Goal: Information Seeking & Learning: Learn about a topic

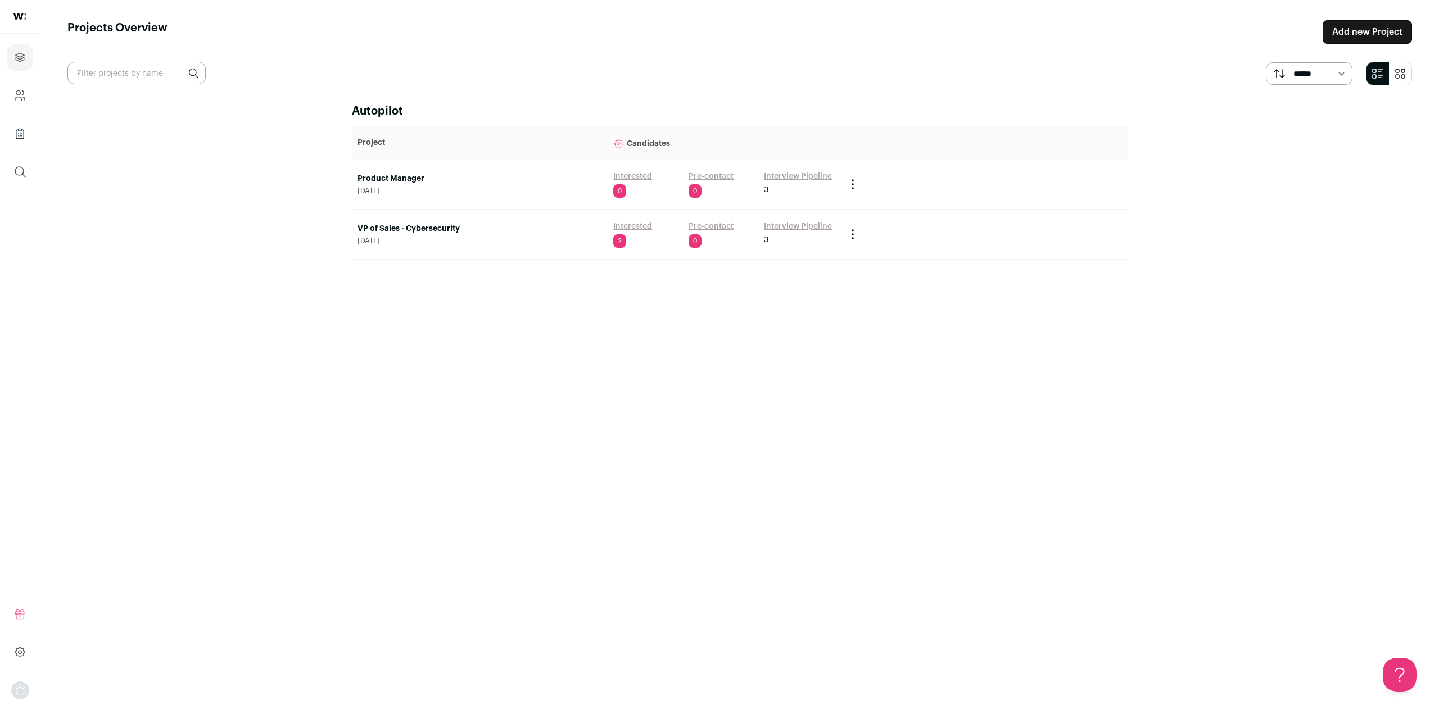
click at [802, 174] on link "Interview Pipeline" at bounding box center [798, 176] width 68 height 11
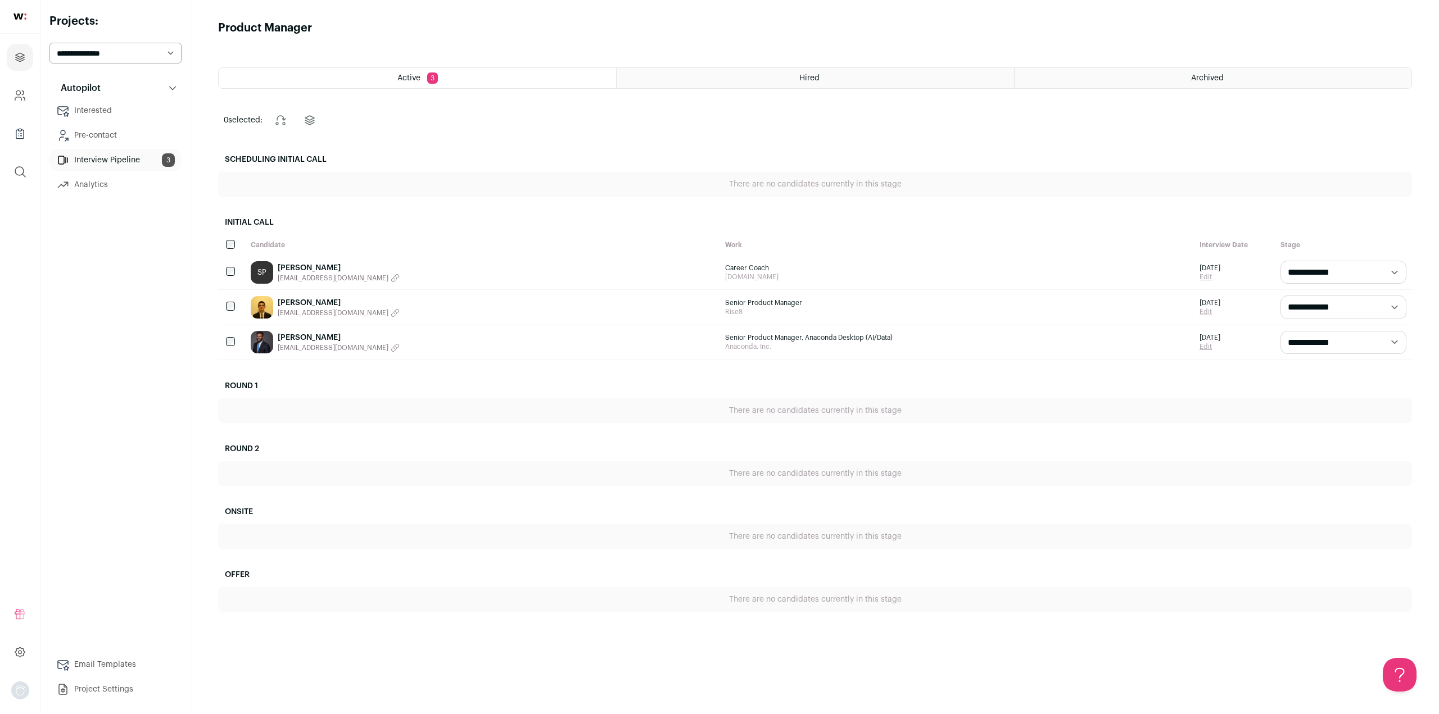
click at [307, 300] on link "Evan Mladinov" at bounding box center [339, 302] width 122 height 11
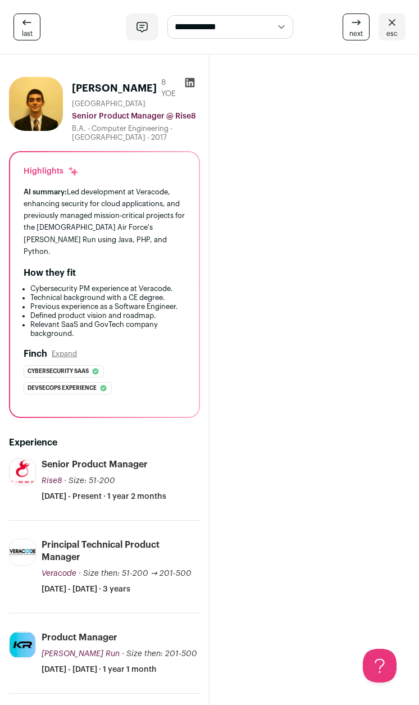
click at [268, 29] on select "**********" at bounding box center [231, 26] width 126 height 23
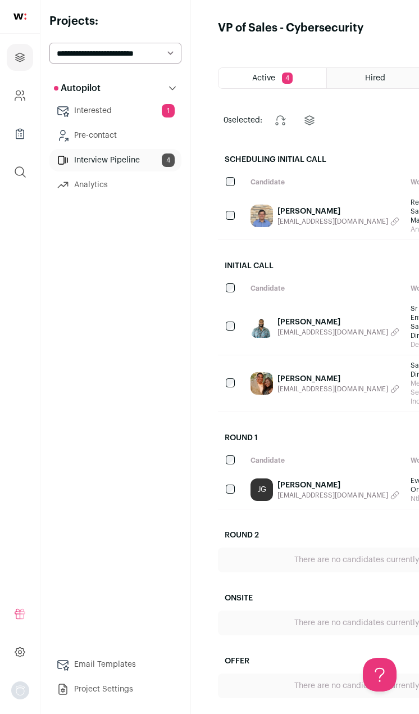
click at [295, 332] on span "[EMAIL_ADDRESS][DOMAIN_NAME]" at bounding box center [333, 332] width 111 height 9
click at [307, 320] on link "[PERSON_NAME]" at bounding box center [309, 321] width 63 height 11
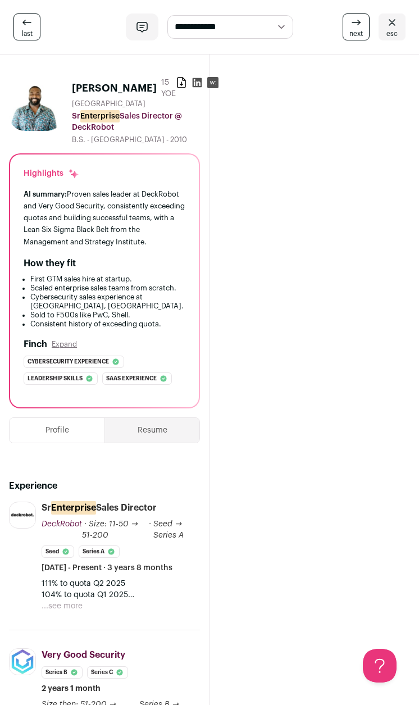
click at [58, 605] on button "...see more" at bounding box center [62, 606] width 41 height 11
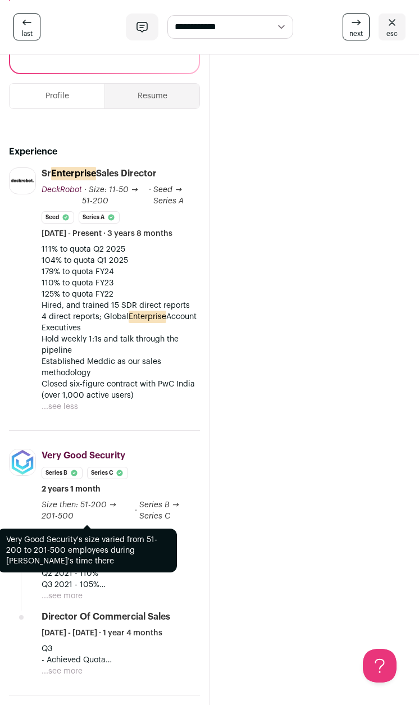
scroll to position [337, 0]
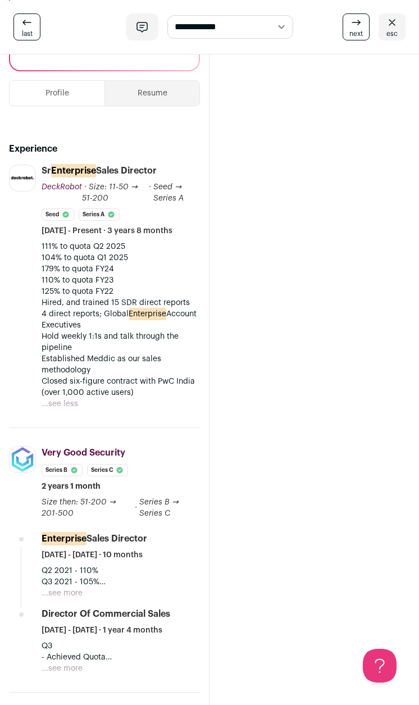
drag, startPoint x: 71, startPoint y: 684, endPoint x: 70, endPoint y: 670, distance: 14.1
click at [71, 675] on button "...see more" at bounding box center [62, 668] width 41 height 11
click at [58, 596] on button "...see more" at bounding box center [62, 593] width 41 height 11
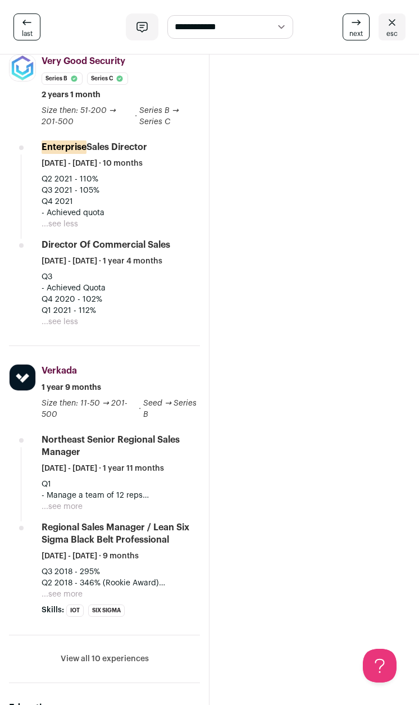
scroll to position [731, 0]
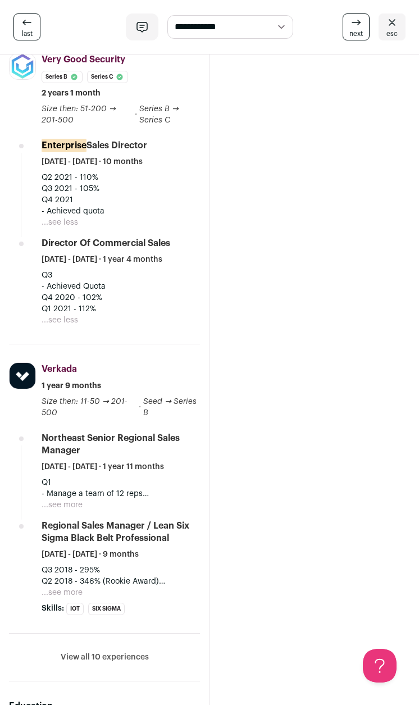
click at [70, 511] on button "...see more" at bounding box center [62, 505] width 41 height 11
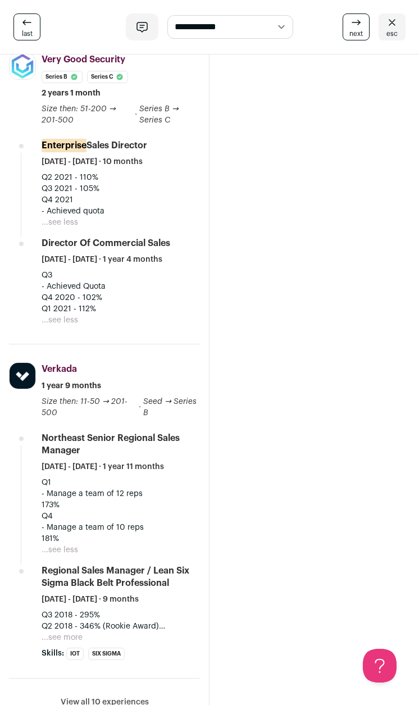
click at [73, 644] on button "...see more" at bounding box center [62, 637] width 41 height 11
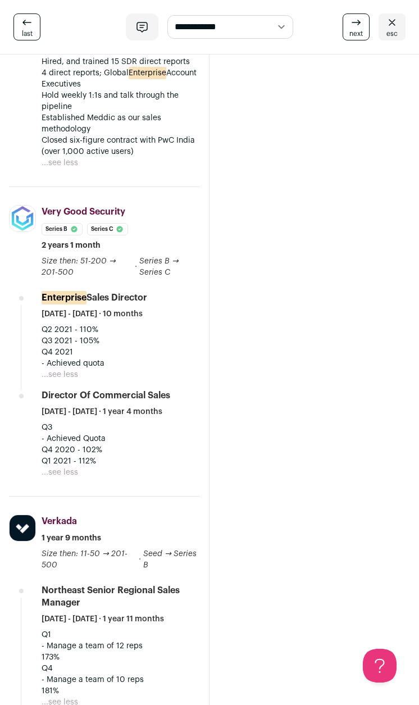
scroll to position [562, 0]
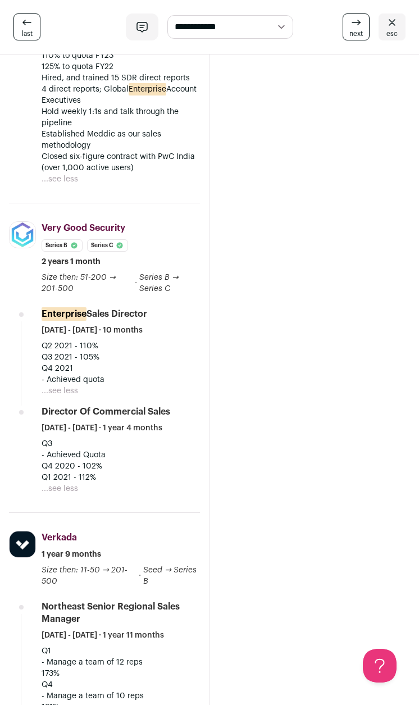
click at [332, 409] on div "[PERSON_NAME] 15 YOE Download resume [GEOGRAPHIC_DATA] Sr Enterprise Sales Dire…" at bounding box center [209, 654] width 419 height 2324
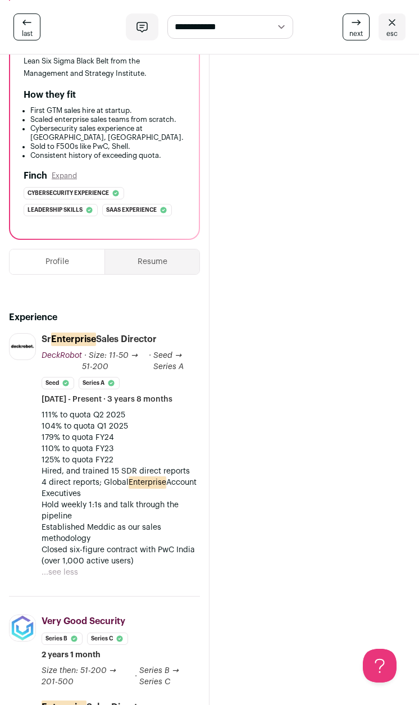
scroll to position [0, 0]
